Goal: Task Accomplishment & Management: Complete application form

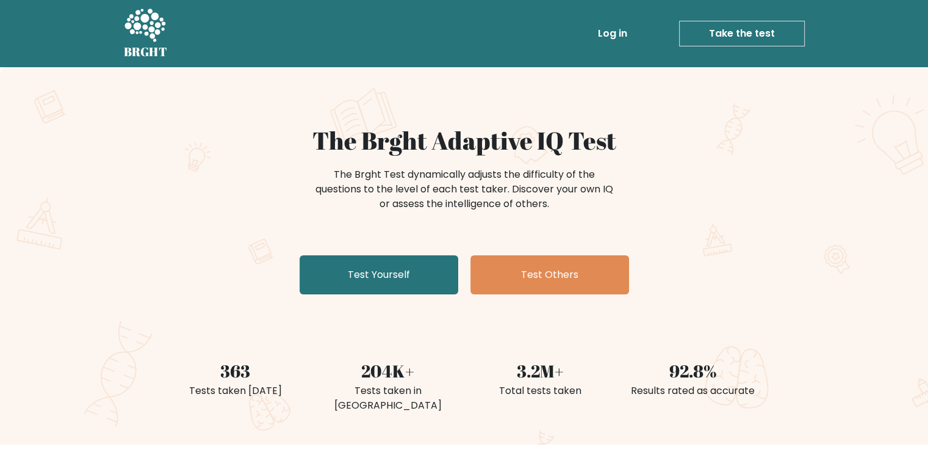
click at [795, 28] on link "Take the test" at bounding box center [742, 34] width 126 height 26
click at [599, 42] on link "Log in" at bounding box center [612, 33] width 39 height 24
click at [601, 40] on link "Log in" at bounding box center [612, 33] width 39 height 24
click at [609, 40] on link "Log in" at bounding box center [612, 33] width 39 height 24
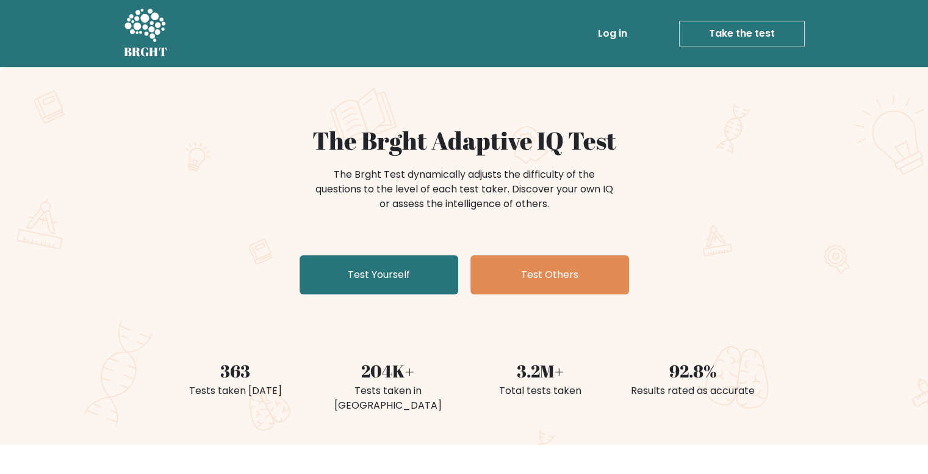
click at [612, 31] on link "Log in" at bounding box center [612, 33] width 39 height 24
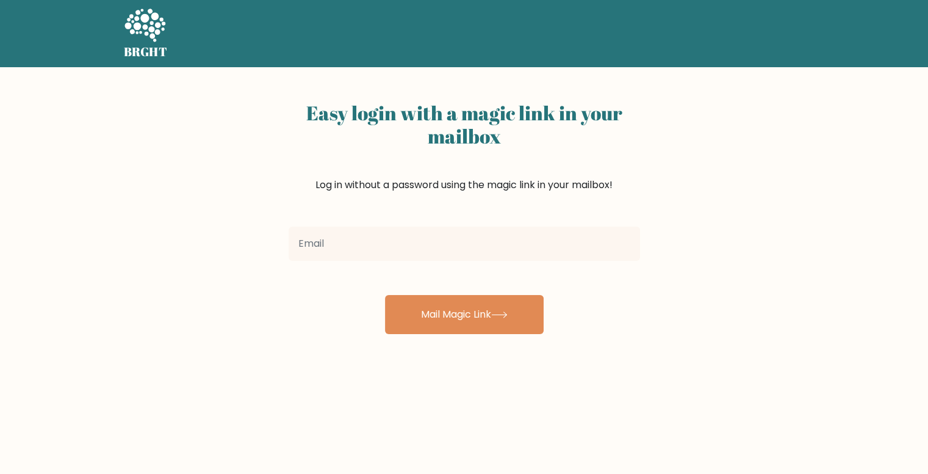
click at [510, 224] on div at bounding box center [464, 244] width 366 height 44
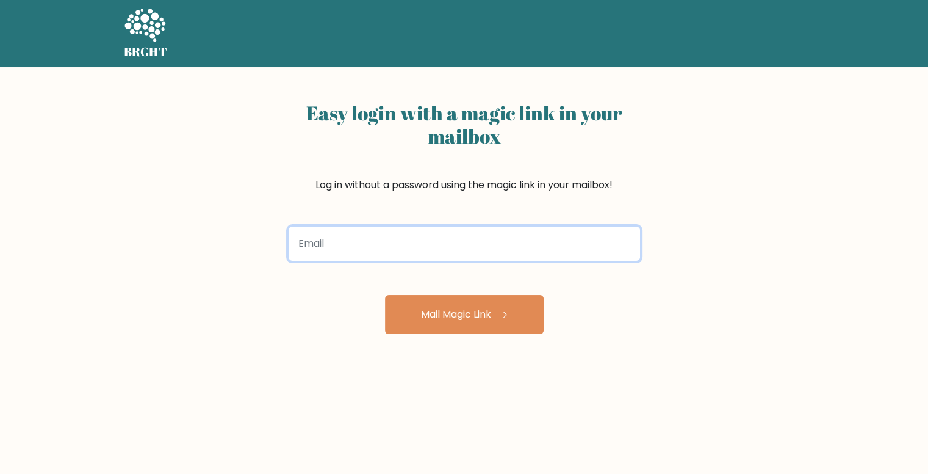
click at [513, 236] on input "email" at bounding box center [465, 243] width 352 height 34
type input "vitovino2107@gmail.com"
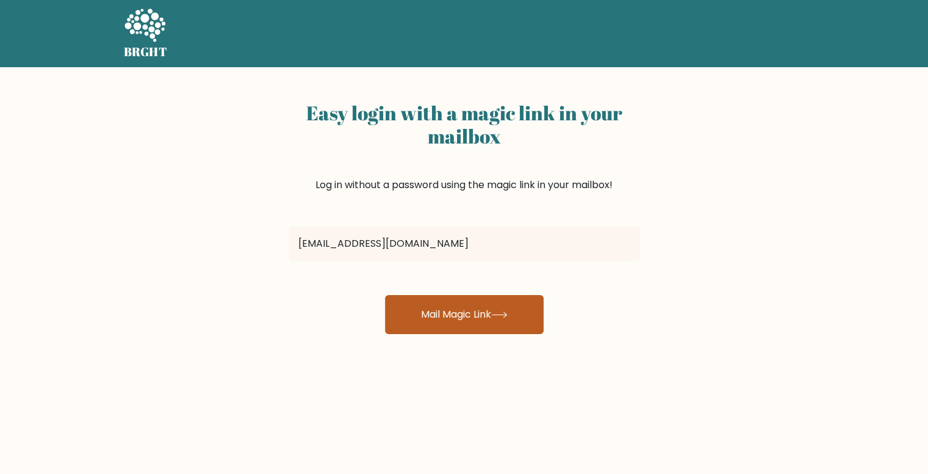
click at [479, 303] on button "Mail Magic Link" at bounding box center [464, 314] width 159 height 39
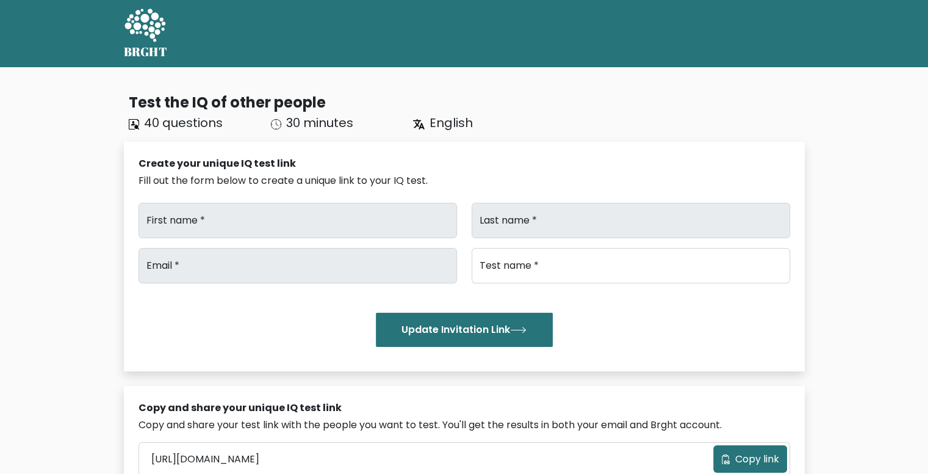
type input "[PERSON_NAME]"
type input "Meds"
type input "vitovino2107@gmail.com"
type input "Brght Intelligence Test"
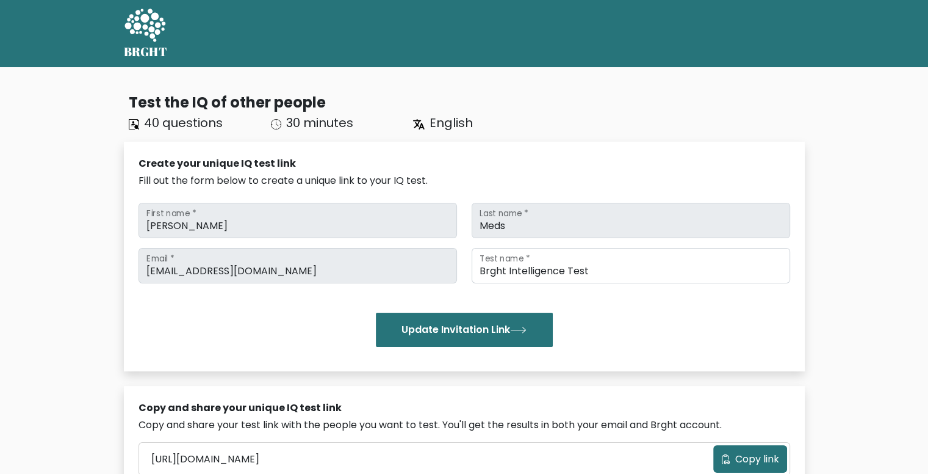
click at [145, 15] on icon at bounding box center [145, 25] width 41 height 33
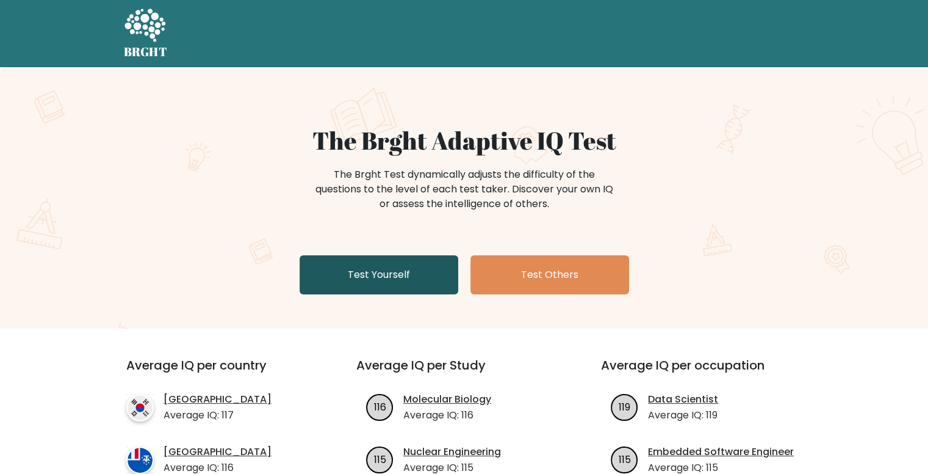
click at [334, 262] on link "Test Yourself" at bounding box center [379, 274] width 159 height 39
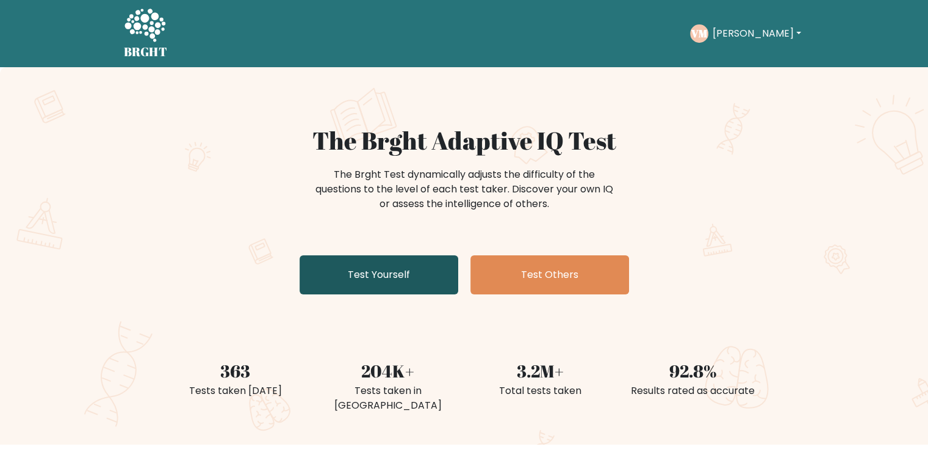
click at [361, 266] on link "Test Yourself" at bounding box center [379, 274] width 159 height 39
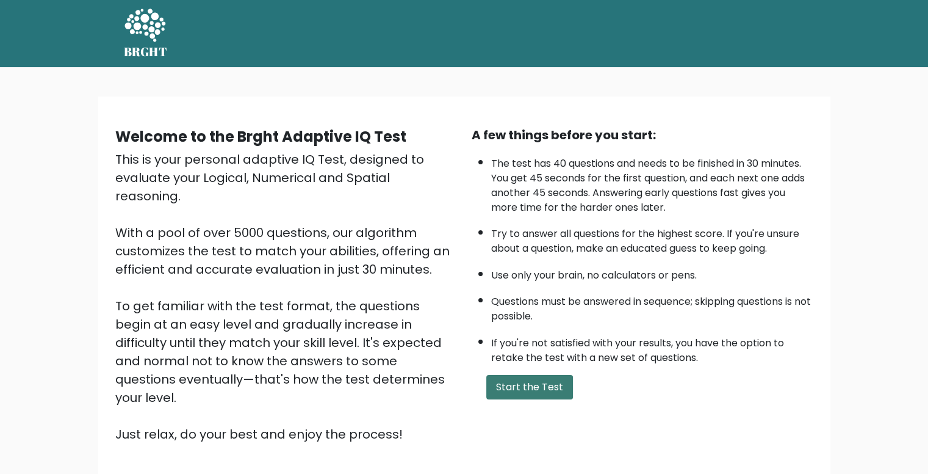
click at [557, 392] on button "Start the Test" at bounding box center [529, 387] width 87 height 24
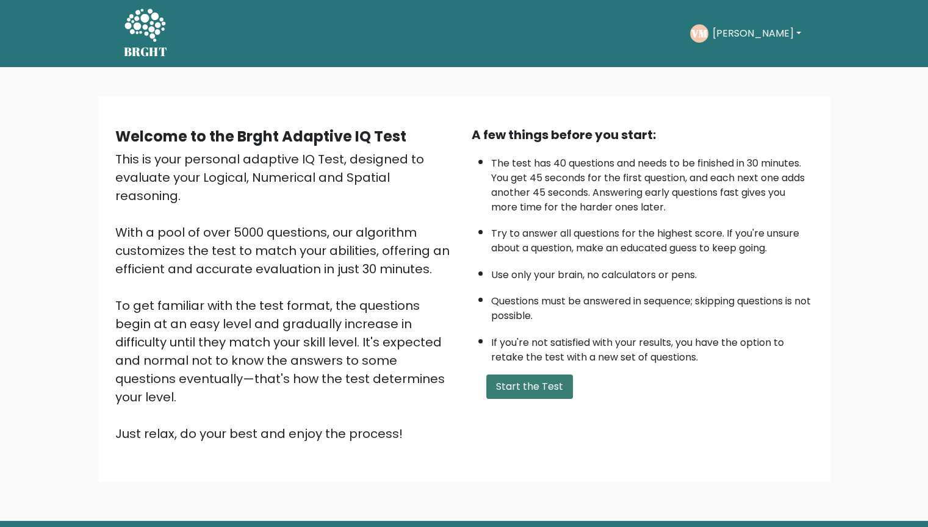
click at [540, 388] on button "Start the Test" at bounding box center [529, 387] width 87 height 24
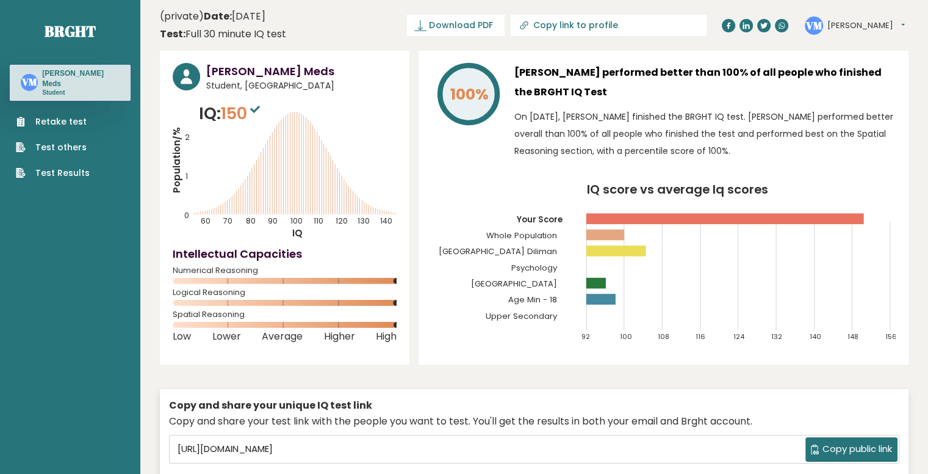
click at [76, 115] on link "Retake test" at bounding box center [53, 121] width 74 height 13
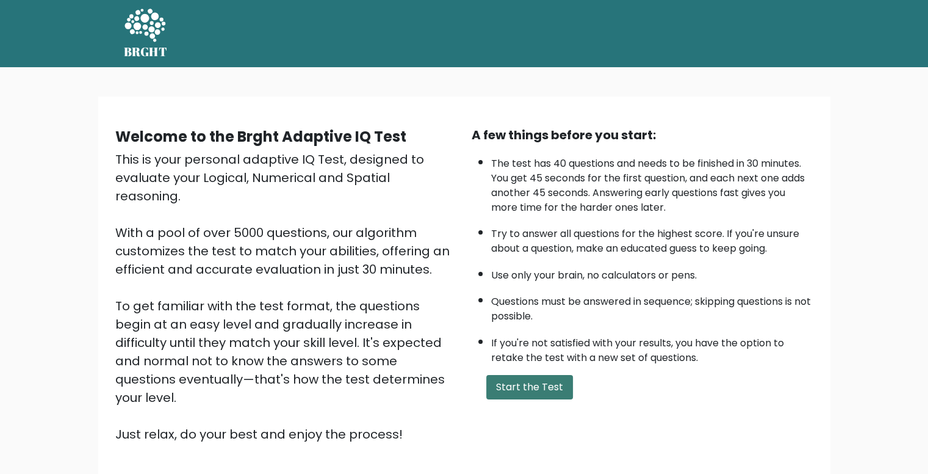
click at [535, 392] on button "Start the Test" at bounding box center [529, 387] width 87 height 24
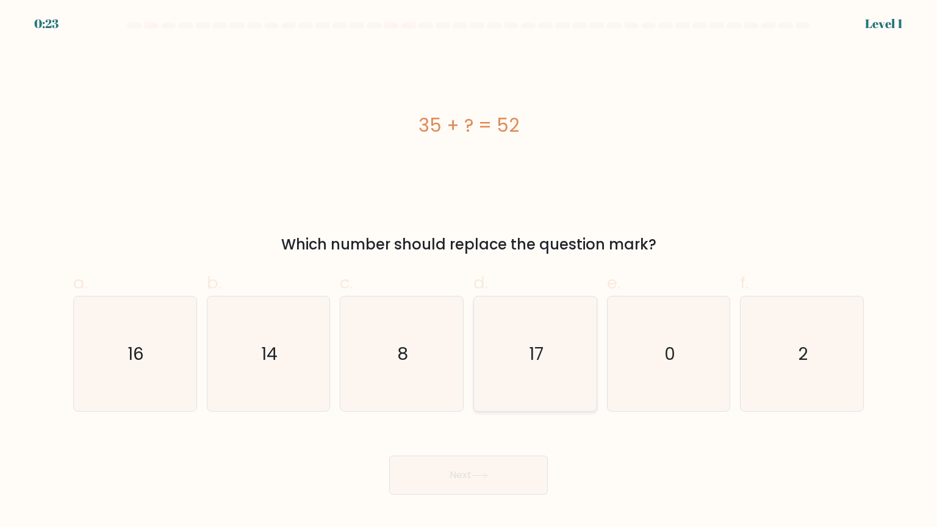
click at [583, 363] on icon "17" at bounding box center [535, 354] width 115 height 115
click at [469, 272] on input "d. 17" at bounding box center [469, 268] width 1 height 8
radio input "true"
click at [549, 453] on div "Next" at bounding box center [469, 461] width 806 height 68
click at [535, 470] on button "Next" at bounding box center [468, 475] width 159 height 39
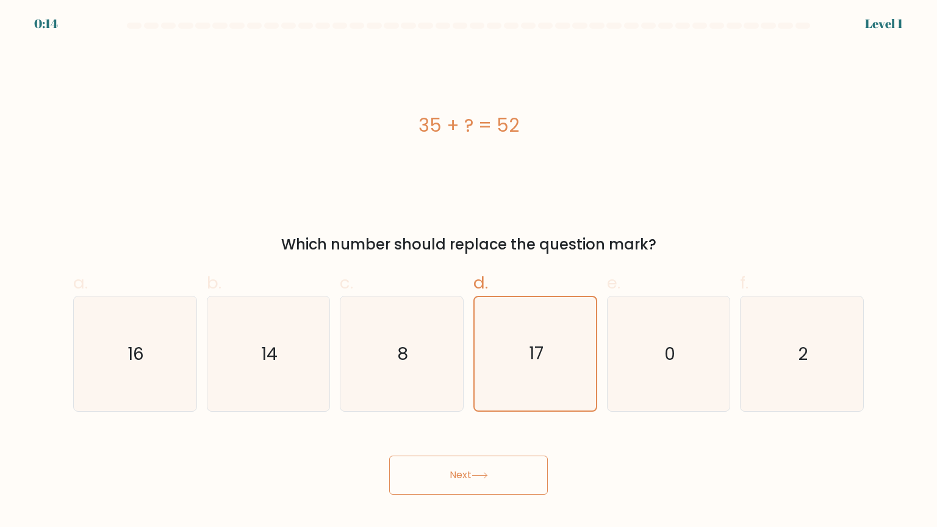
click at [521, 458] on button "Next" at bounding box center [468, 475] width 159 height 39
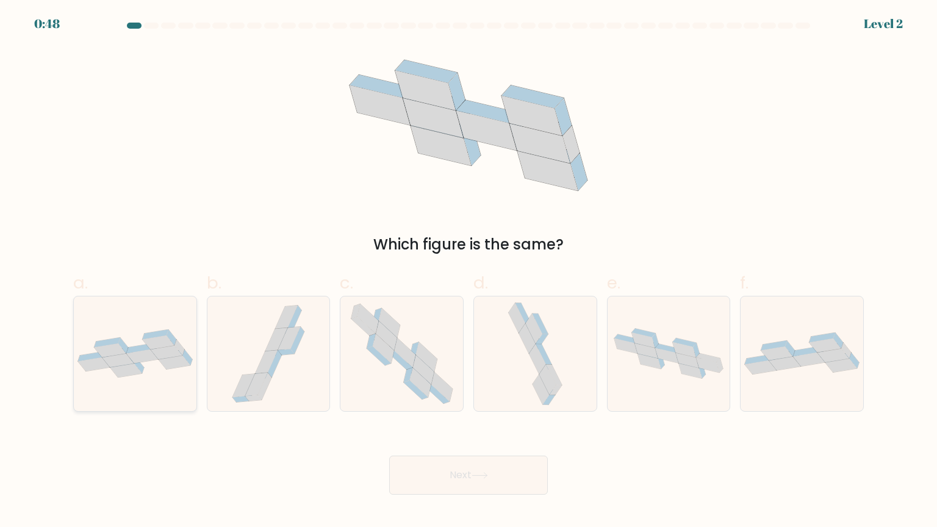
click at [160, 363] on icon at bounding box center [135, 354] width 123 height 48
click at [469, 272] on input "a." at bounding box center [469, 268] width 1 height 8
radio input "true"
click at [455, 473] on button "Next" at bounding box center [468, 475] width 159 height 39
click at [433, 471] on button "Next" at bounding box center [468, 475] width 159 height 39
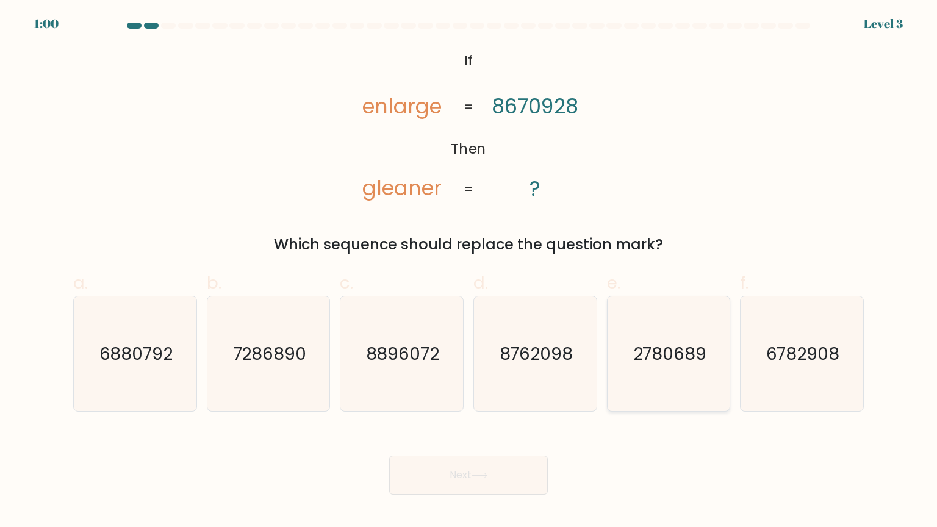
click at [710, 370] on icon "2780689" at bounding box center [669, 354] width 115 height 115
click at [469, 272] on input "e. 2780689" at bounding box center [469, 268] width 1 height 8
radio input "true"
click at [488, 473] on icon at bounding box center [480, 475] width 16 height 7
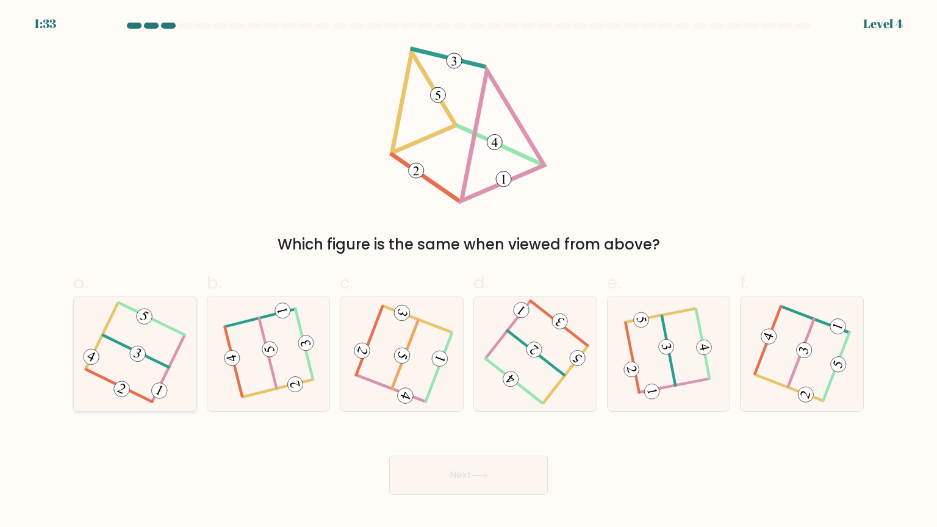
click at [144, 358] on icon at bounding box center [135, 354] width 92 height 92
click at [469, 272] on input "a." at bounding box center [469, 268] width 1 height 8
radio input "true"
click at [447, 464] on button "Next" at bounding box center [468, 475] width 159 height 39
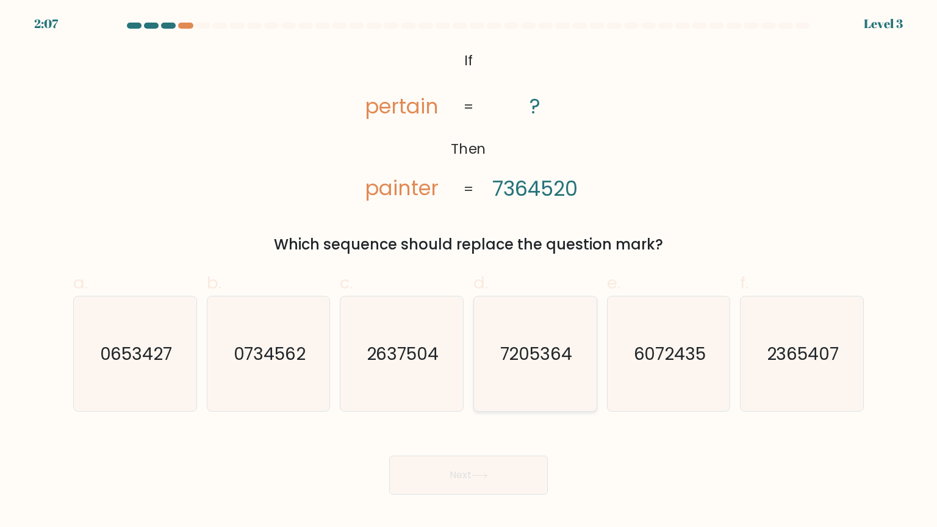
click at [557, 363] on text "7205364" at bounding box center [536, 353] width 73 height 24
click at [469, 272] on input "d. 7205364" at bounding box center [469, 268] width 1 height 8
radio input "true"
click at [511, 471] on button "Next" at bounding box center [468, 475] width 159 height 39
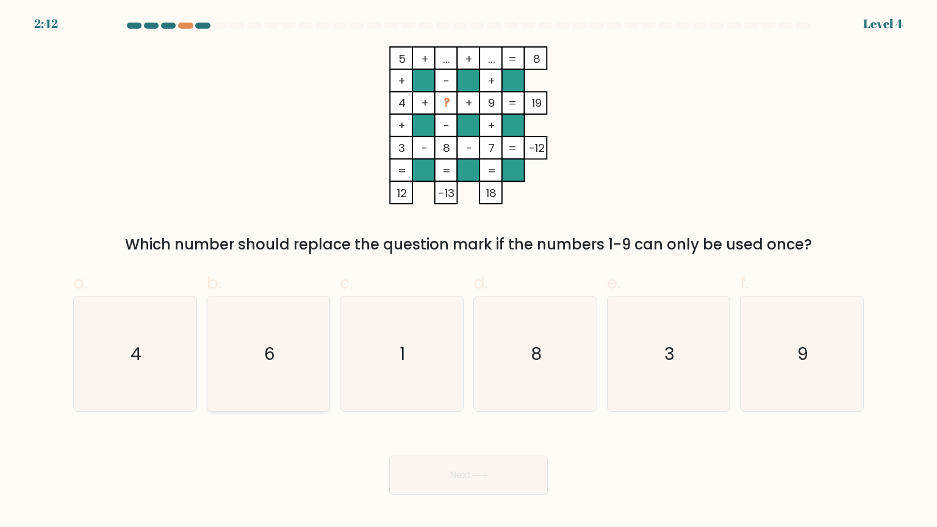
click at [246, 356] on icon "6" at bounding box center [268, 354] width 115 height 115
click at [469, 272] on input "b. 6" at bounding box center [469, 268] width 1 height 8
radio input "true"
click at [491, 473] on button "Next" at bounding box center [468, 475] width 159 height 39
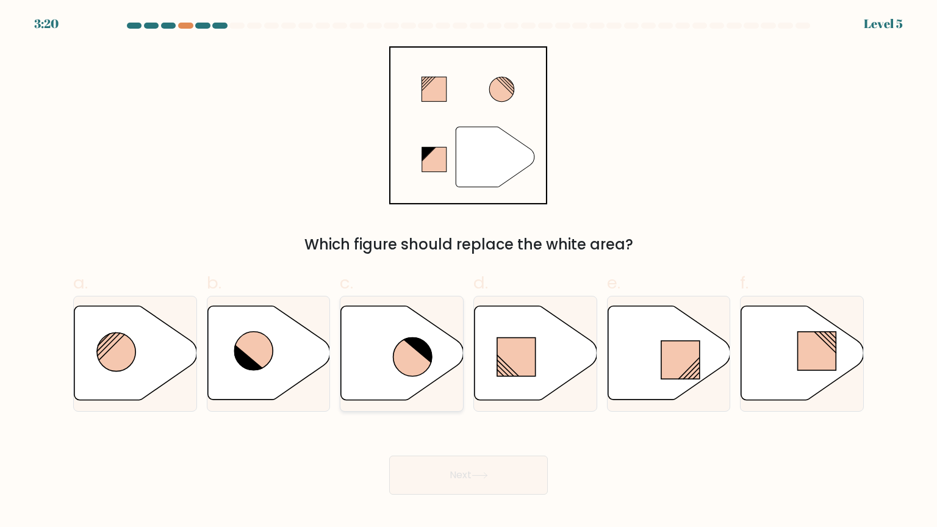
click at [375, 352] on icon at bounding box center [402, 353] width 123 height 94
click at [469, 272] on input "c." at bounding box center [469, 268] width 1 height 8
radio input "true"
click at [493, 473] on button "Next" at bounding box center [468, 475] width 159 height 39
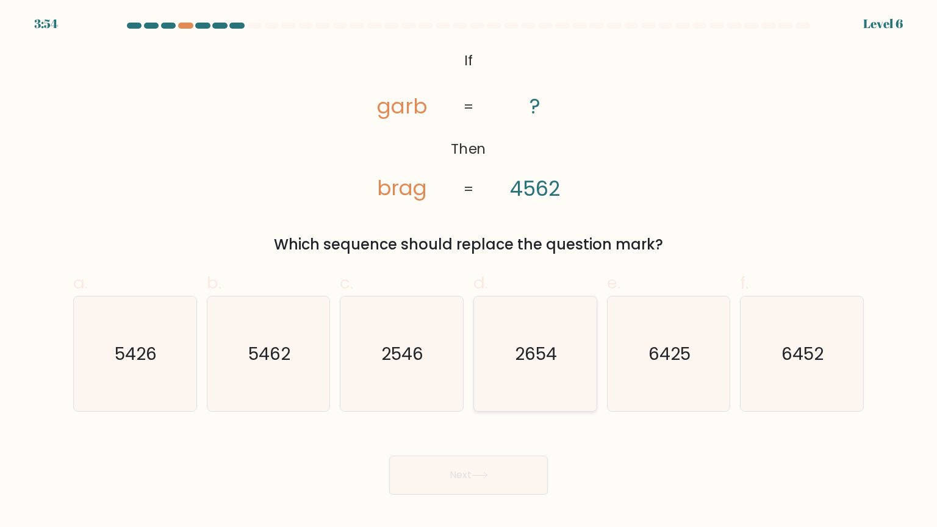
click at [537, 354] on text "2654" at bounding box center [537, 353] width 42 height 24
click at [469, 272] on input "d. 2654" at bounding box center [469, 268] width 1 height 8
radio input "true"
click at [507, 468] on button "Next" at bounding box center [468, 475] width 159 height 39
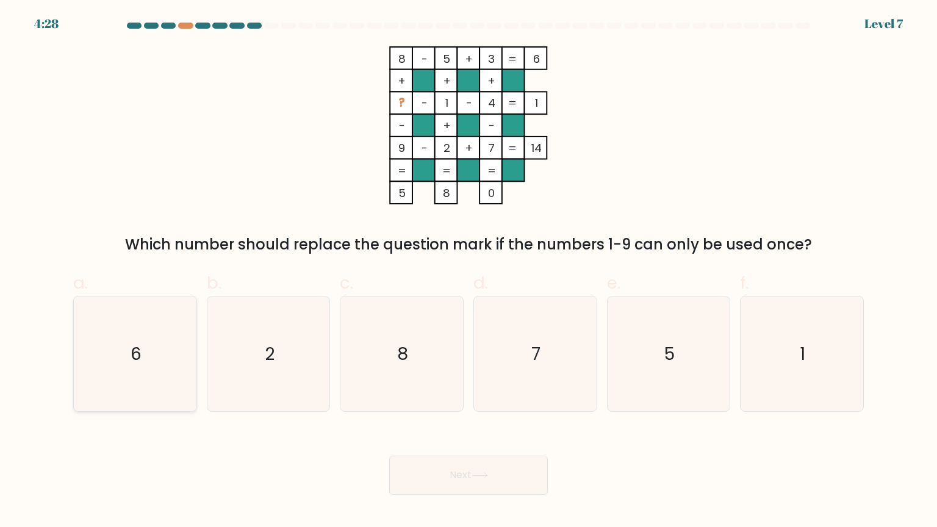
click at [143, 366] on icon "6" at bounding box center [135, 354] width 115 height 115
click at [469, 272] on input "a. 6" at bounding box center [469, 268] width 1 height 8
radio input "true"
click at [429, 468] on button "Next" at bounding box center [468, 475] width 159 height 39
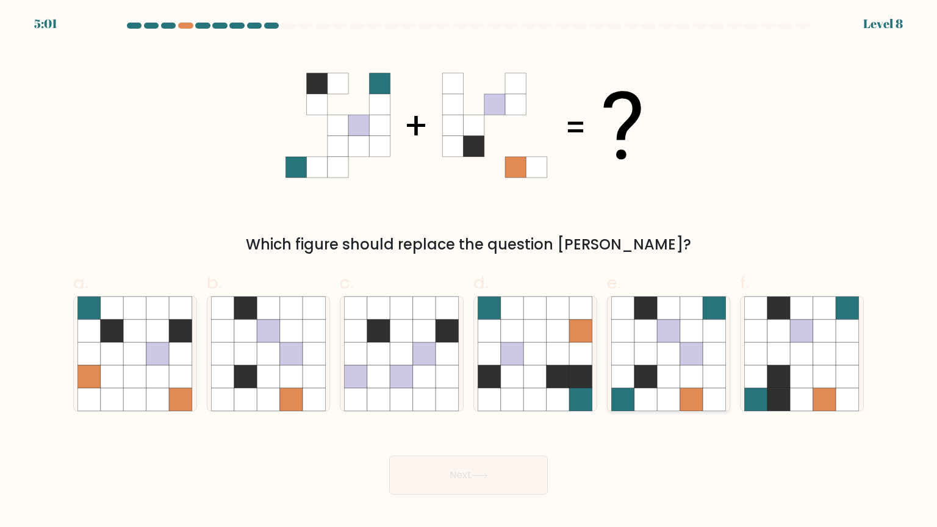
click at [674, 342] on icon at bounding box center [668, 353] width 23 height 23
click at [469, 272] on input "e." at bounding box center [469, 268] width 1 height 8
radio input "true"
click at [524, 472] on button "Next" at bounding box center [468, 475] width 159 height 39
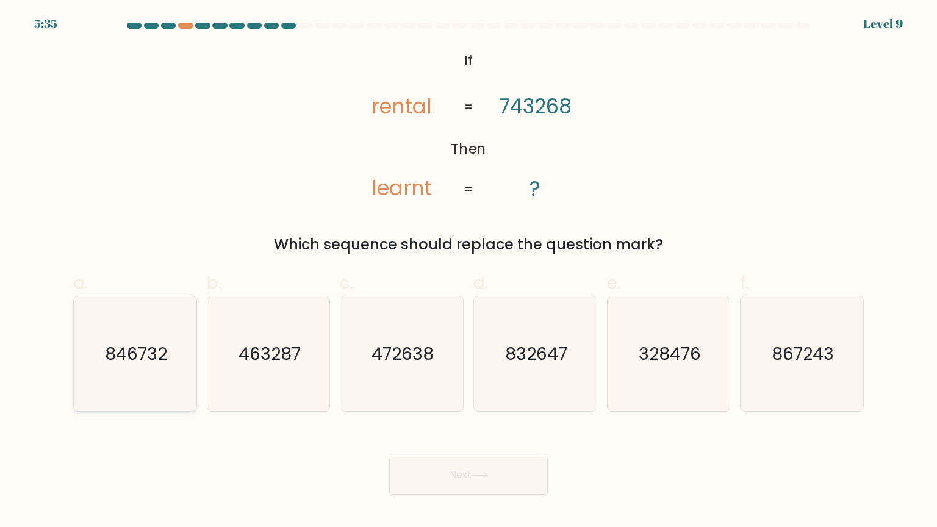
click at [107, 361] on text "846732" at bounding box center [136, 353] width 62 height 24
click at [469, 272] on input "a. 846732" at bounding box center [469, 268] width 1 height 8
radio input "true"
click at [491, 472] on button "Next" at bounding box center [468, 475] width 159 height 39
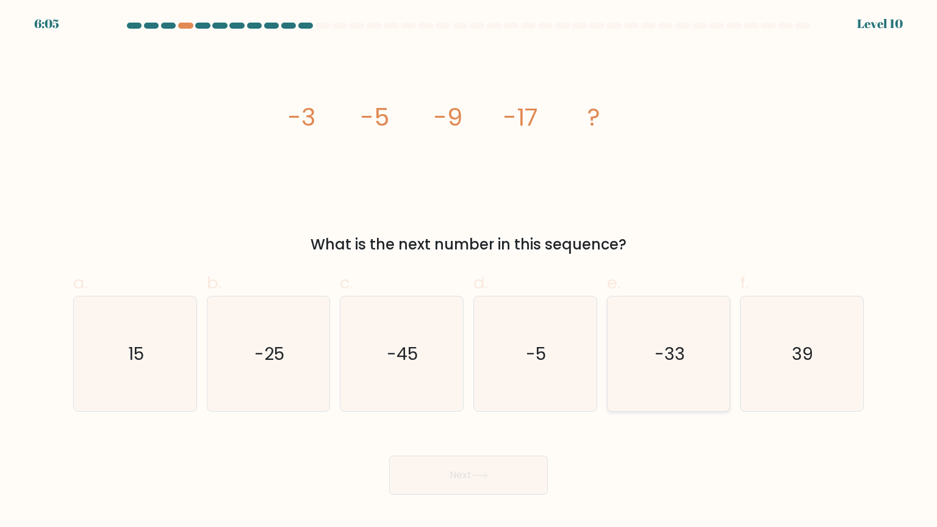
click at [673, 359] on text "-33" at bounding box center [670, 353] width 31 height 24
click at [469, 272] on input "e. -33" at bounding box center [469, 268] width 1 height 8
radio input "true"
click at [527, 467] on button "Next" at bounding box center [468, 475] width 159 height 39
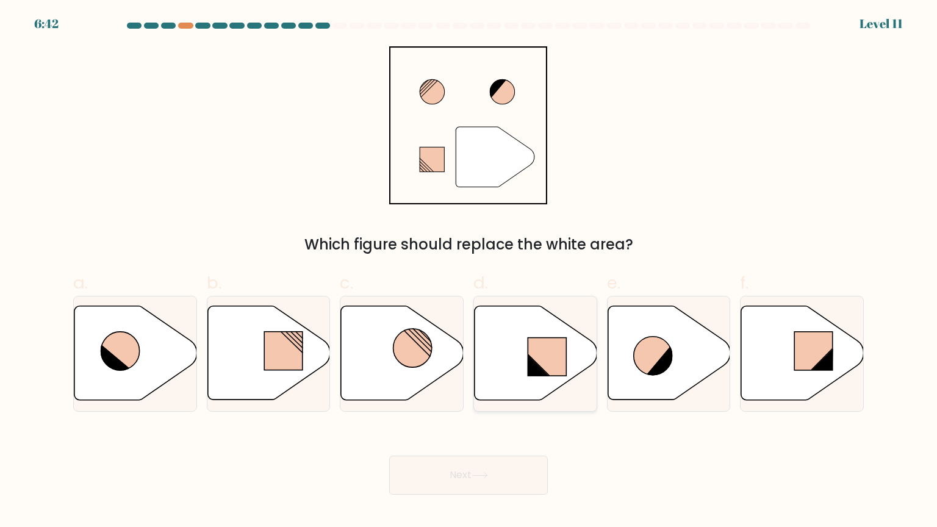
click at [522, 356] on icon at bounding box center [536, 353] width 123 height 94
click at [469, 272] on input "d." at bounding box center [469, 268] width 1 height 8
radio input "true"
click at [499, 473] on button "Next" at bounding box center [468, 475] width 159 height 39
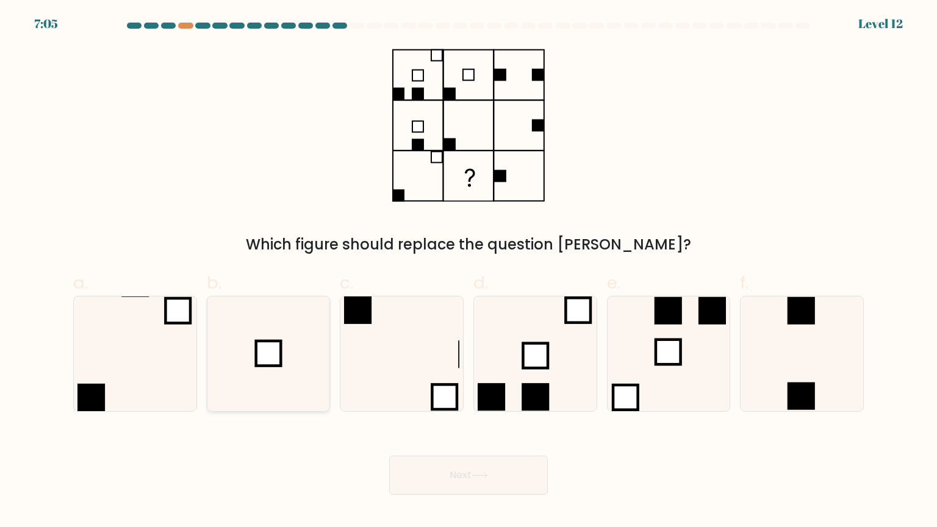
click at [283, 386] on icon at bounding box center [268, 354] width 115 height 115
click at [469, 272] on input "b." at bounding box center [469, 268] width 1 height 8
radio input "true"
click at [498, 473] on button "Next" at bounding box center [468, 475] width 159 height 39
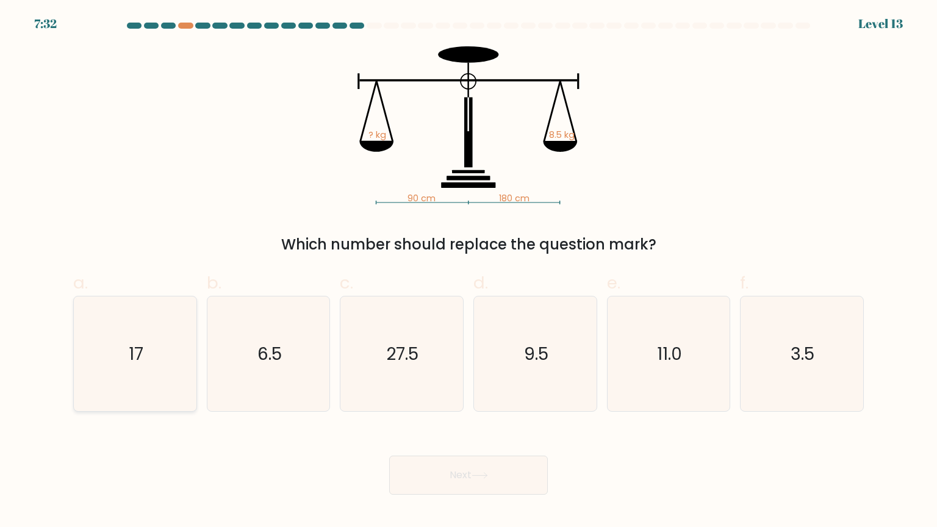
click at [135, 350] on text "17" at bounding box center [136, 353] width 15 height 24
click at [469, 272] on input "a. 17" at bounding box center [469, 268] width 1 height 8
radio input "true"
click at [450, 473] on button "Next" at bounding box center [468, 475] width 159 height 39
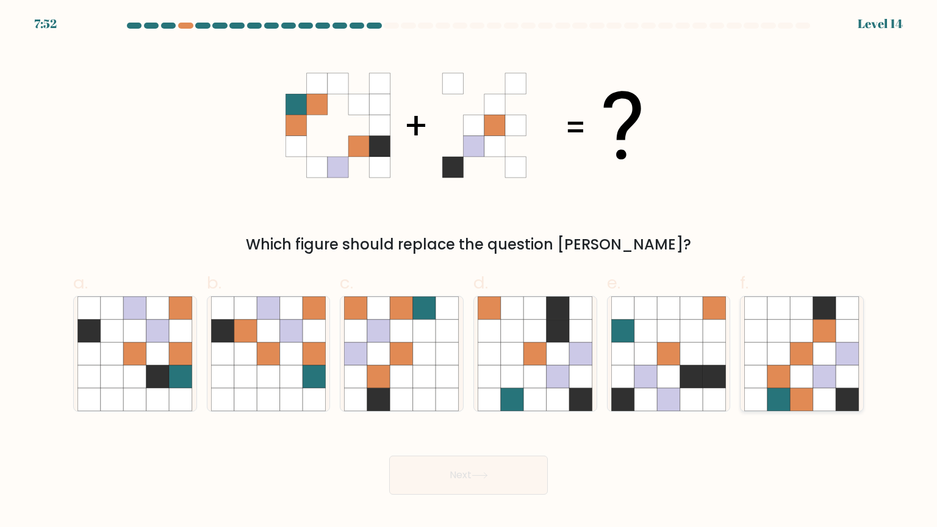
click at [786, 363] on icon at bounding box center [779, 353] width 23 height 23
click at [469, 272] on input "f." at bounding box center [469, 268] width 1 height 8
radio input "true"
click at [447, 473] on button "Next" at bounding box center [468, 475] width 159 height 39
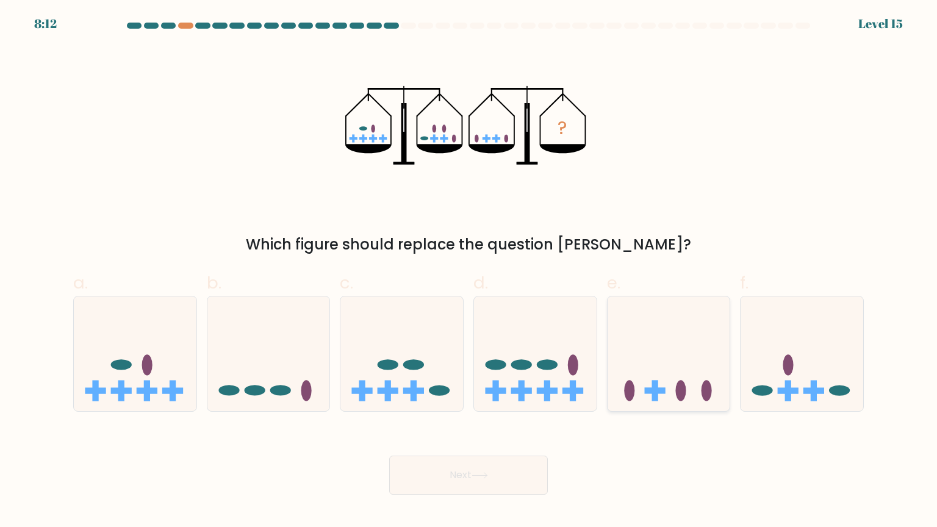
click at [692, 374] on icon at bounding box center [669, 353] width 123 height 101
click at [469, 272] on input "e." at bounding box center [469, 268] width 1 height 8
radio input "true"
click at [532, 466] on button "Next" at bounding box center [468, 475] width 159 height 39
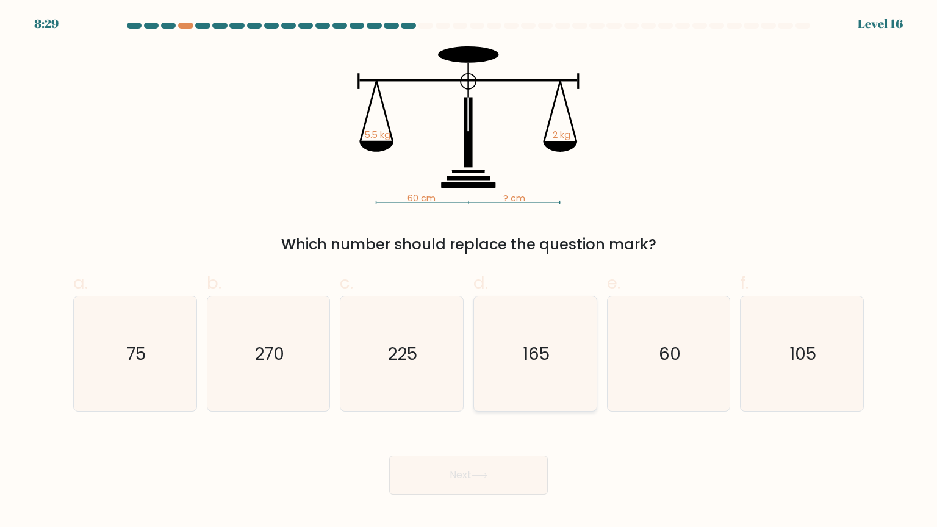
click at [531, 346] on text "165" at bounding box center [536, 353] width 27 height 24
click at [469, 272] on input "d. 165" at bounding box center [469, 268] width 1 height 8
radio input "true"
click at [508, 471] on button "Next" at bounding box center [468, 475] width 159 height 39
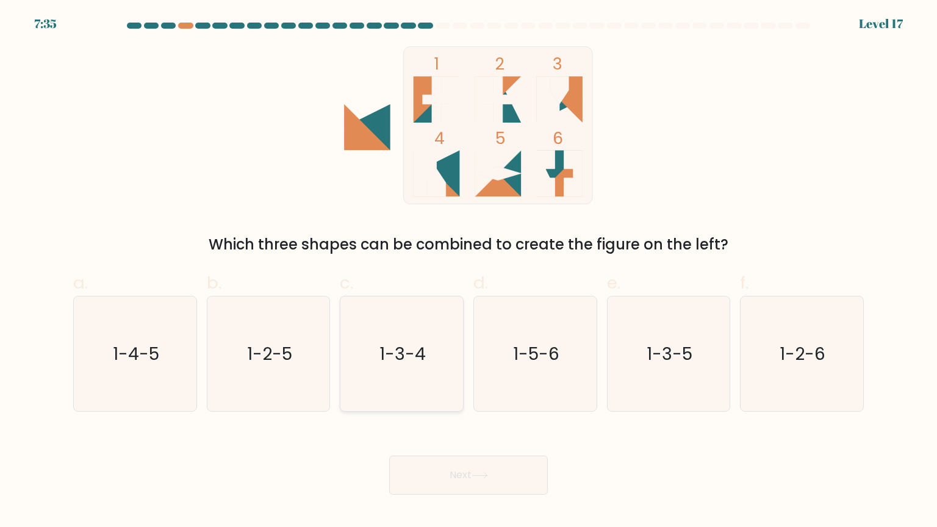
click at [432, 347] on icon "1-3-4" at bounding box center [401, 354] width 115 height 115
click at [469, 272] on input "c. 1-3-4" at bounding box center [469, 268] width 1 height 8
radio input "true"
click at [506, 473] on button "Next" at bounding box center [468, 475] width 159 height 39
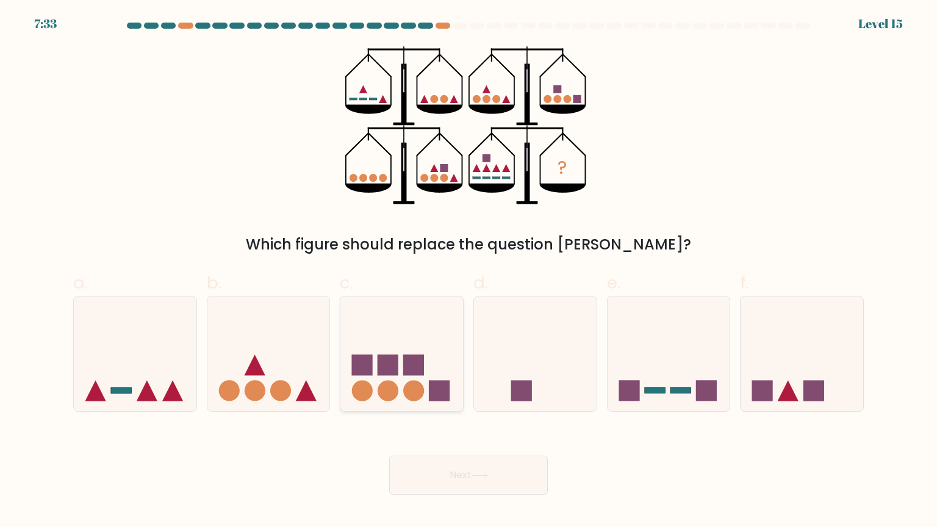
click at [425, 364] on icon at bounding box center [402, 353] width 123 height 101
click at [469, 272] on input "c." at bounding box center [469, 268] width 1 height 8
radio input "true"
click at [487, 473] on icon at bounding box center [479, 475] width 15 height 5
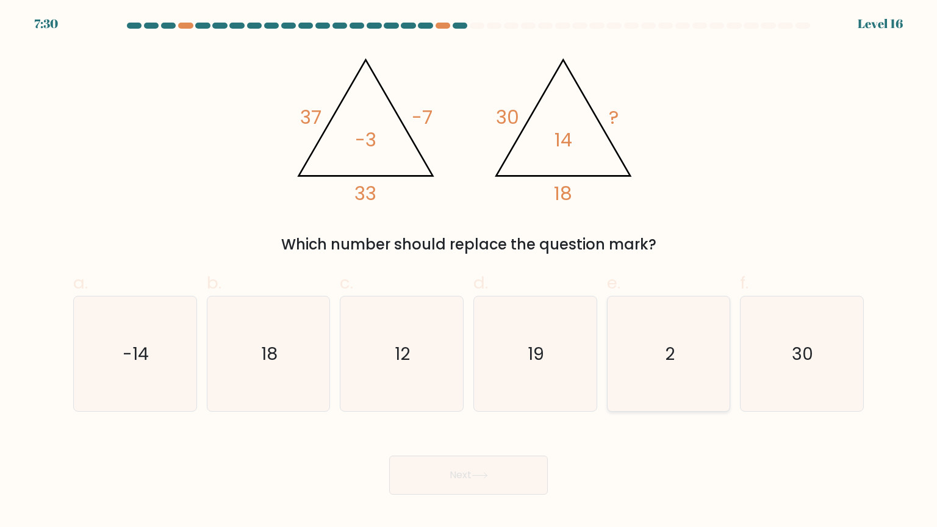
click at [657, 328] on icon "2" at bounding box center [669, 354] width 115 height 115
click at [469, 272] on input "e. 2" at bounding box center [469, 268] width 1 height 8
radio input "true"
click at [495, 473] on button "Next" at bounding box center [468, 475] width 159 height 39
